Goal: Navigation & Orientation: Find specific page/section

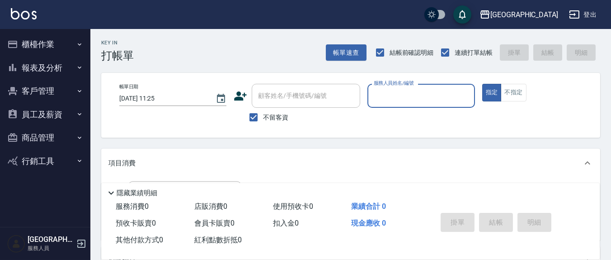
click at [53, 47] on button "櫃檯作業" at bounding box center [45, 45] width 83 height 24
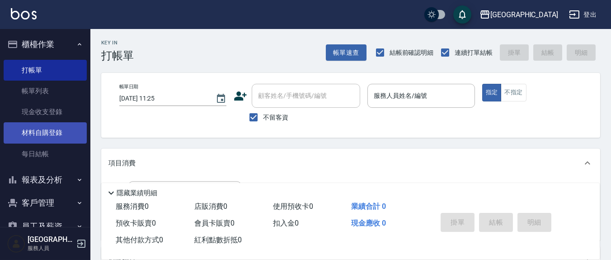
click at [39, 132] on link "材料自購登錄" at bounding box center [45, 132] width 83 height 21
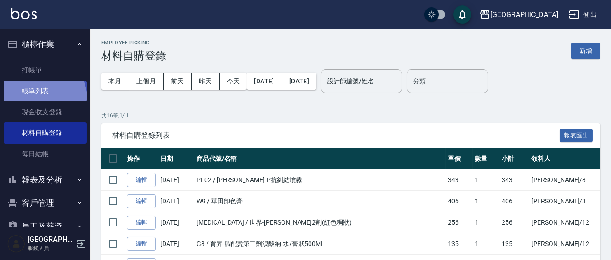
click at [38, 99] on link "帳單列表" at bounding box center [45, 90] width 83 height 21
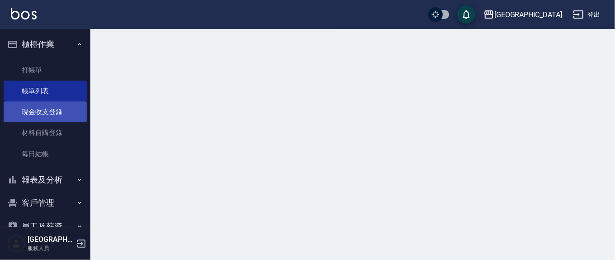
click at [36, 107] on link "現金收支登錄" at bounding box center [45, 111] width 83 height 21
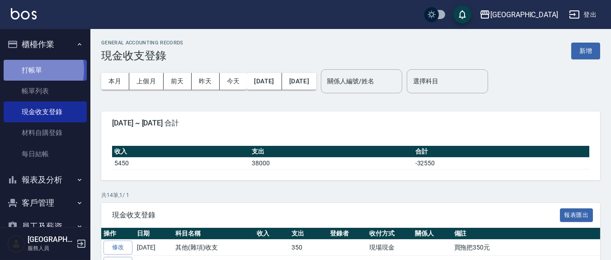
click at [26, 70] on link "打帳單" at bounding box center [45, 70] width 83 height 21
